Goal: Task Accomplishment & Management: Use online tool/utility

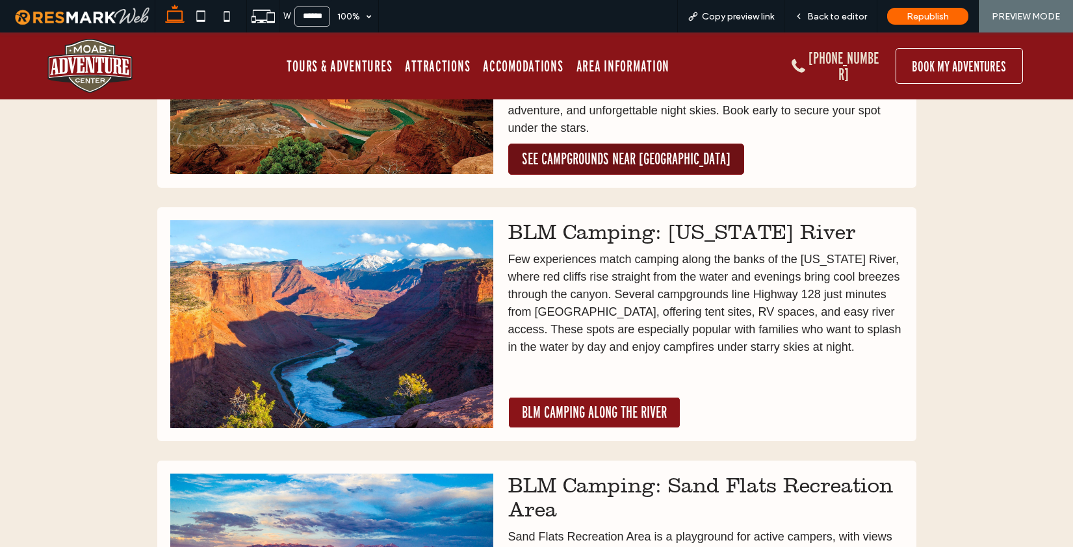
scroll to position [1350, 0]
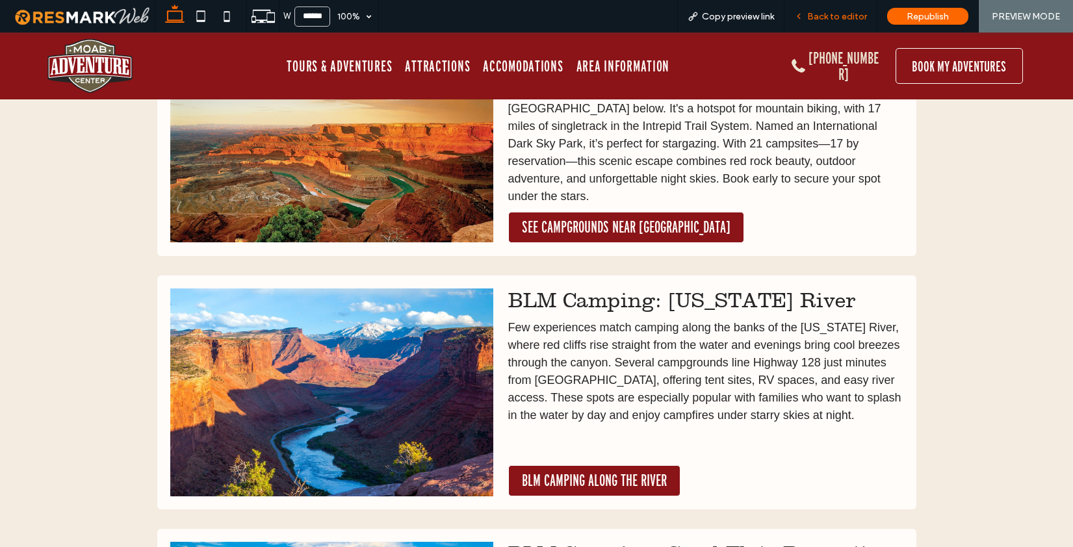
click at [831, 16] on span "Back to editor" at bounding box center [838, 16] width 60 height 11
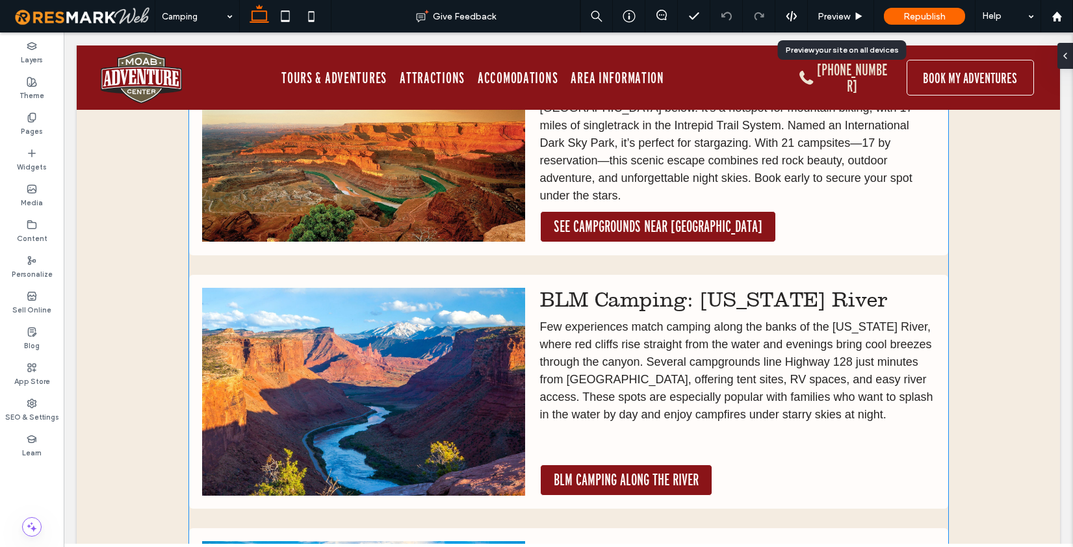
scroll to position [1354, 0]
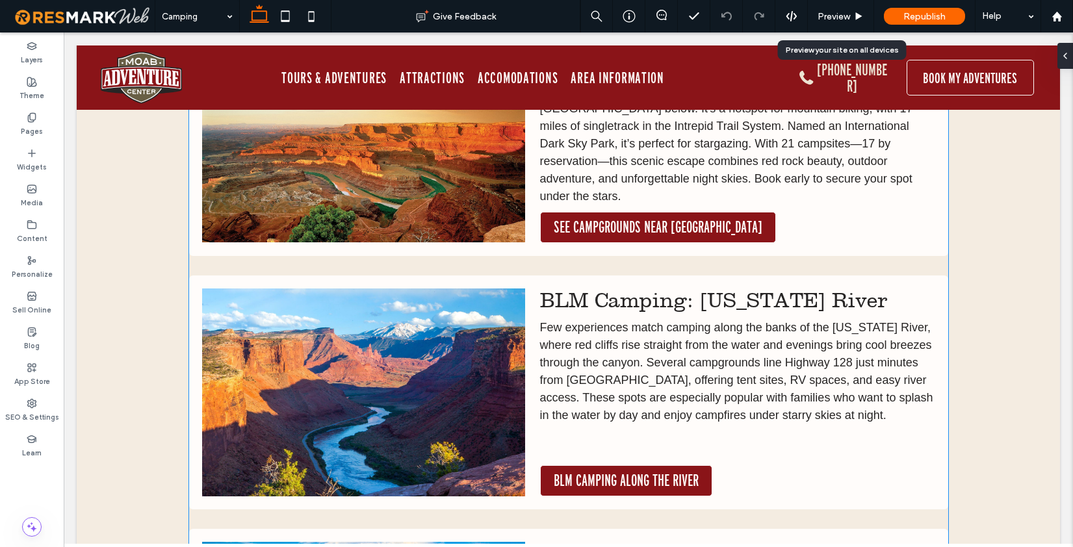
click at [665, 305] on span "BLM Camping: Colorado River" at bounding box center [714, 301] width 348 height 24
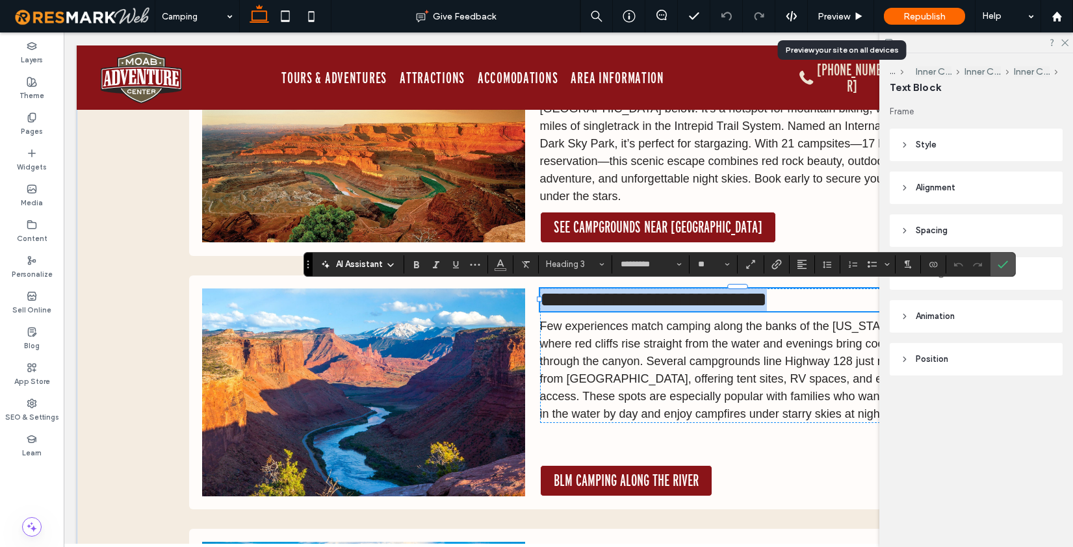
click at [665, 302] on span "**********" at bounding box center [653, 299] width 227 height 21
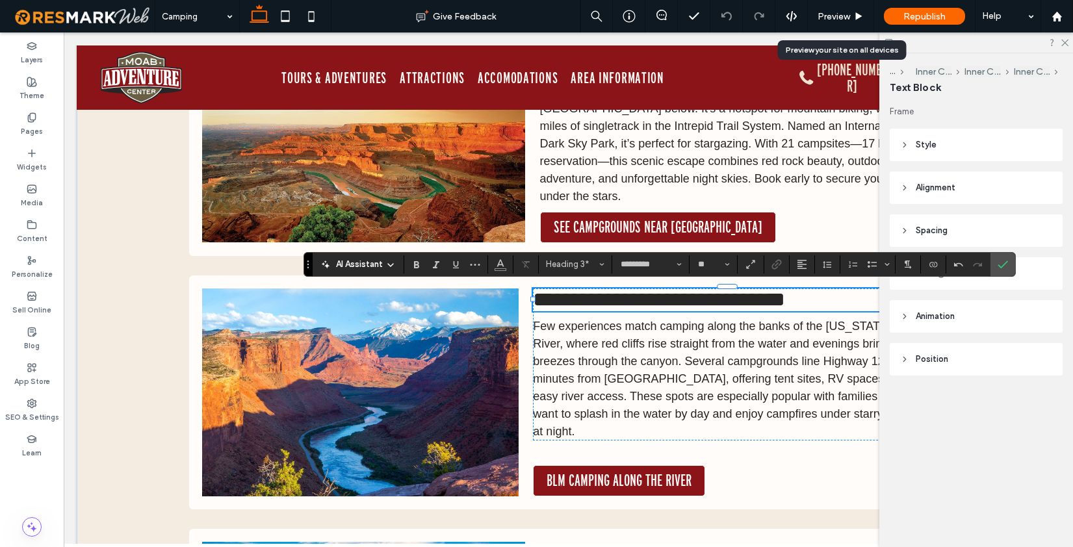
click at [1003, 262] on icon "Confirm" at bounding box center [1003, 264] width 10 height 10
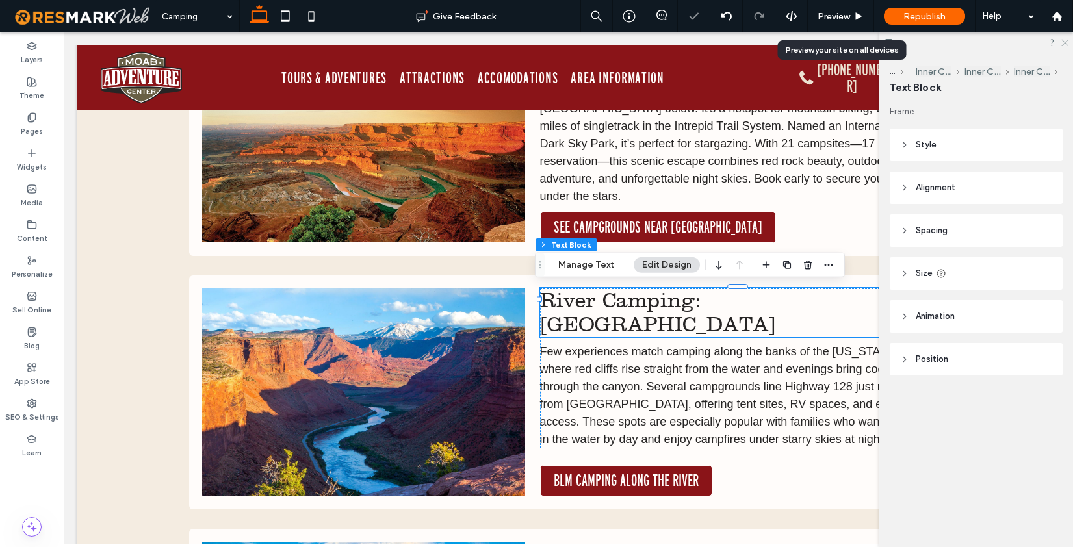
click at [1068, 44] on icon at bounding box center [1064, 42] width 8 height 8
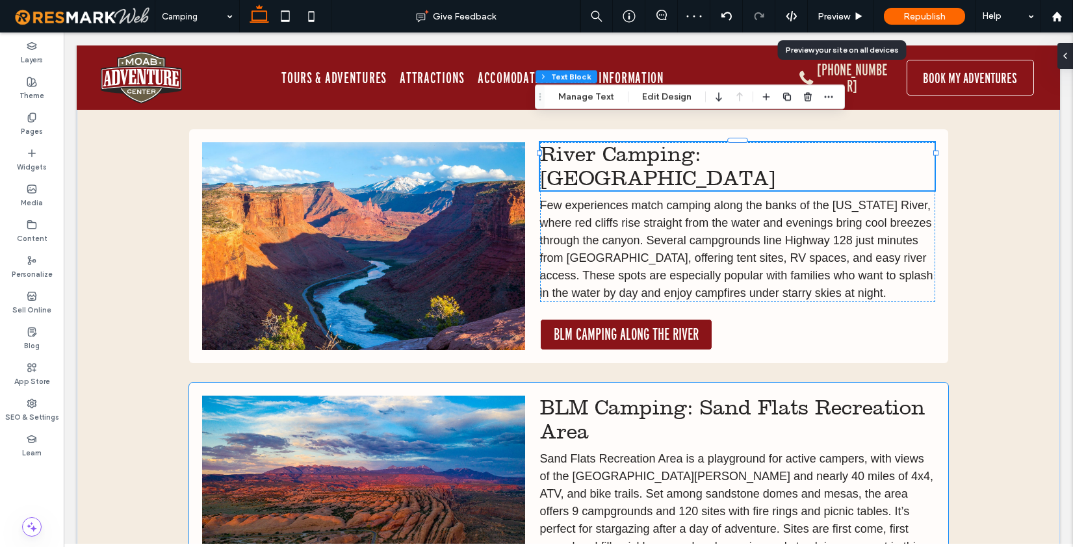
scroll to position [1562, 0]
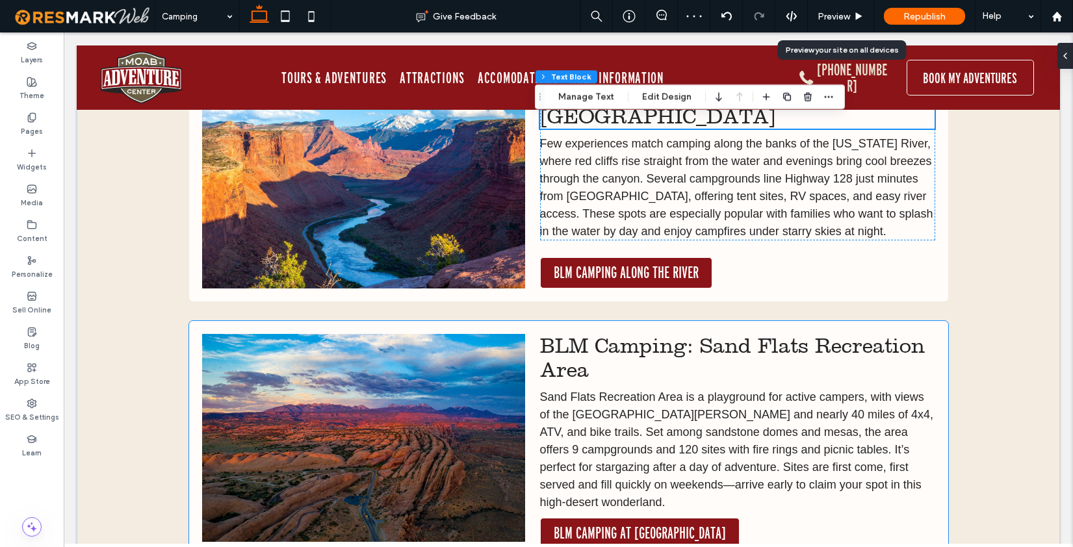
click at [651, 345] on span "BLM Camping: Sand Flats Recreation Area" at bounding box center [732, 358] width 385 height 48
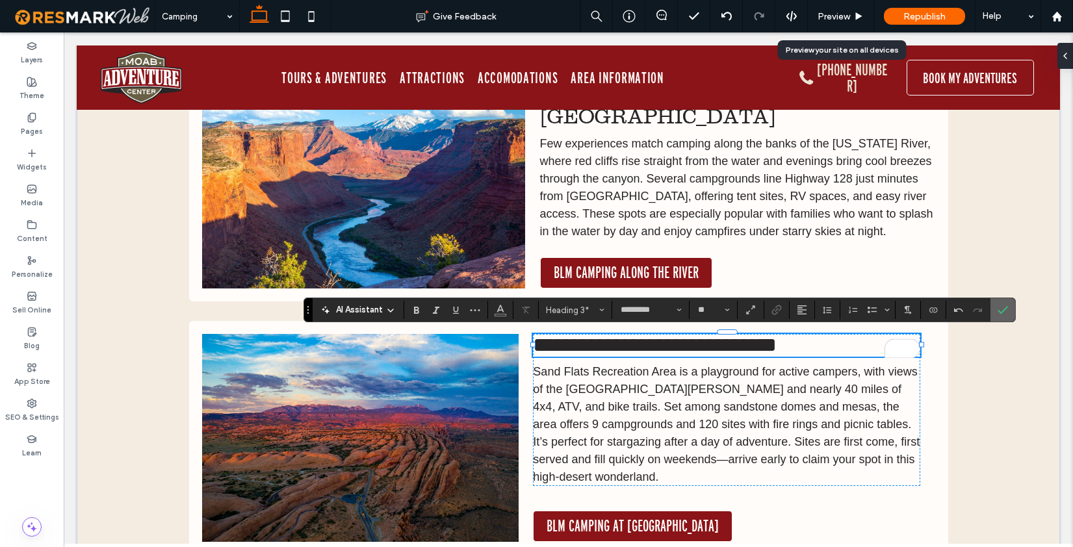
click at [1001, 313] on use "Confirm" at bounding box center [1003, 310] width 10 height 8
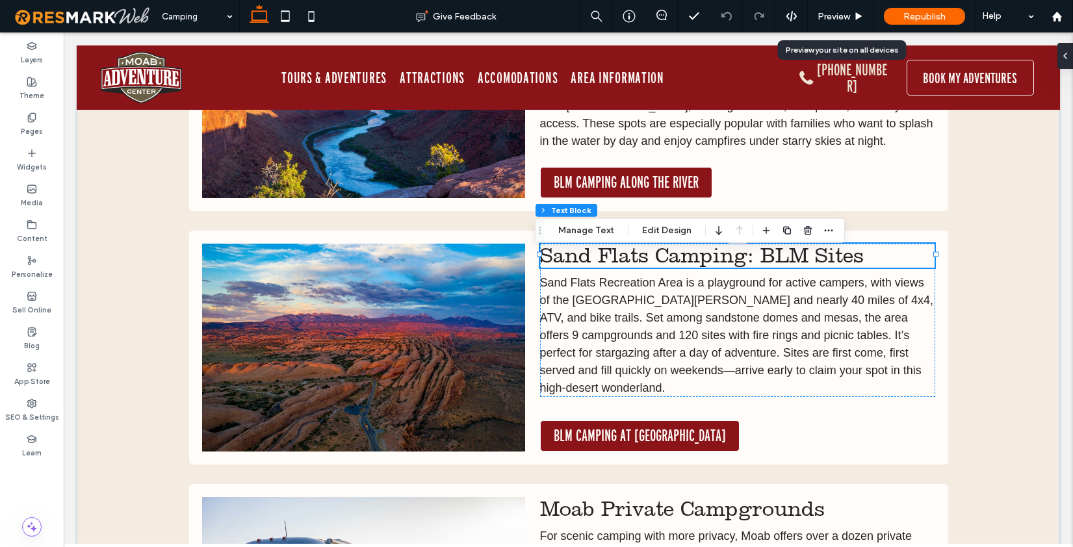
scroll to position [1640, 0]
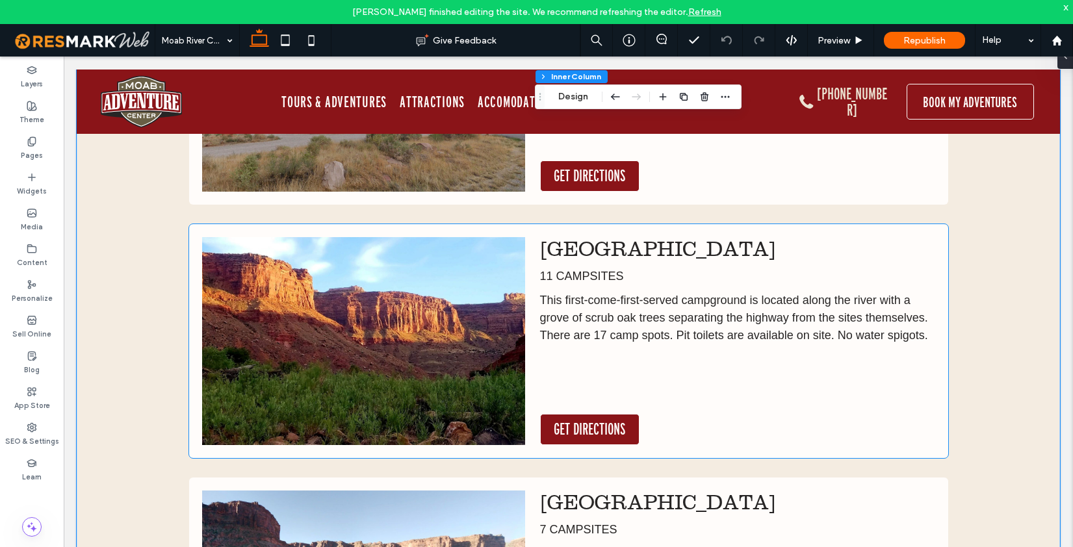
scroll to position [1622, 0]
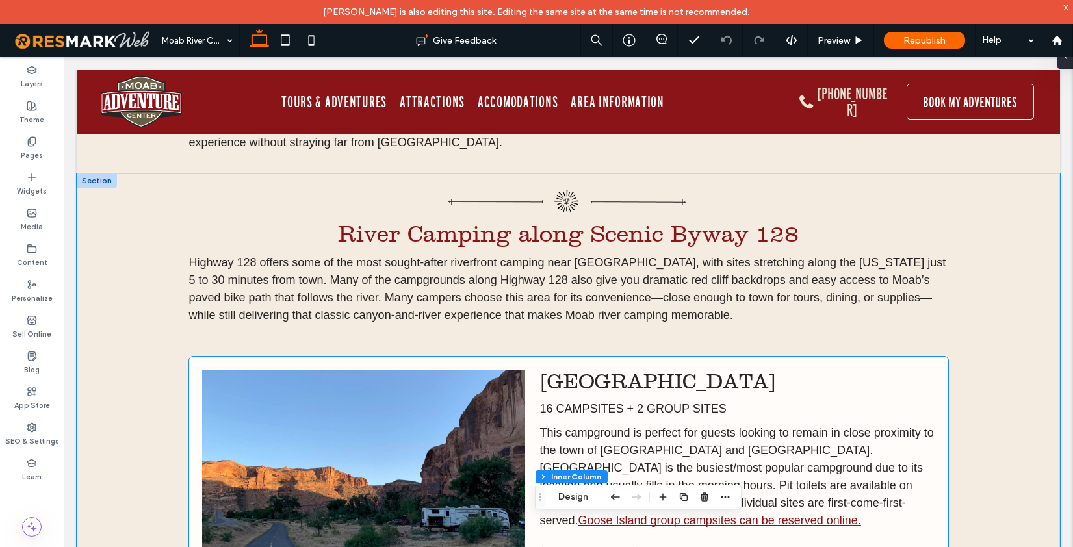
scroll to position [709, 0]
